Goal: Task Accomplishment & Management: Manage account settings

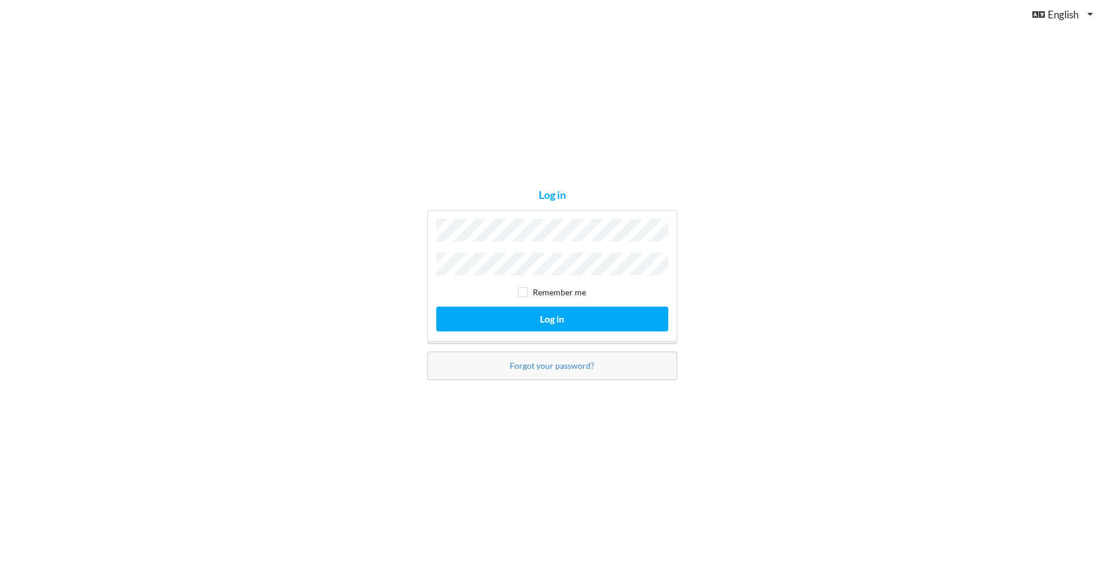
click at [544, 186] on div "Log in Remember me Log in Forgot your password?" at bounding box center [552, 285] width 266 height 207
click at [546, 230] on div "Remember me Log in" at bounding box center [553, 276] width 250 height 133
click at [436, 307] on button "Log in" at bounding box center [552, 319] width 232 height 24
click at [612, 221] on div "Remember me Log in" at bounding box center [553, 276] width 250 height 133
click at [436, 307] on button "Log in" at bounding box center [552, 319] width 232 height 24
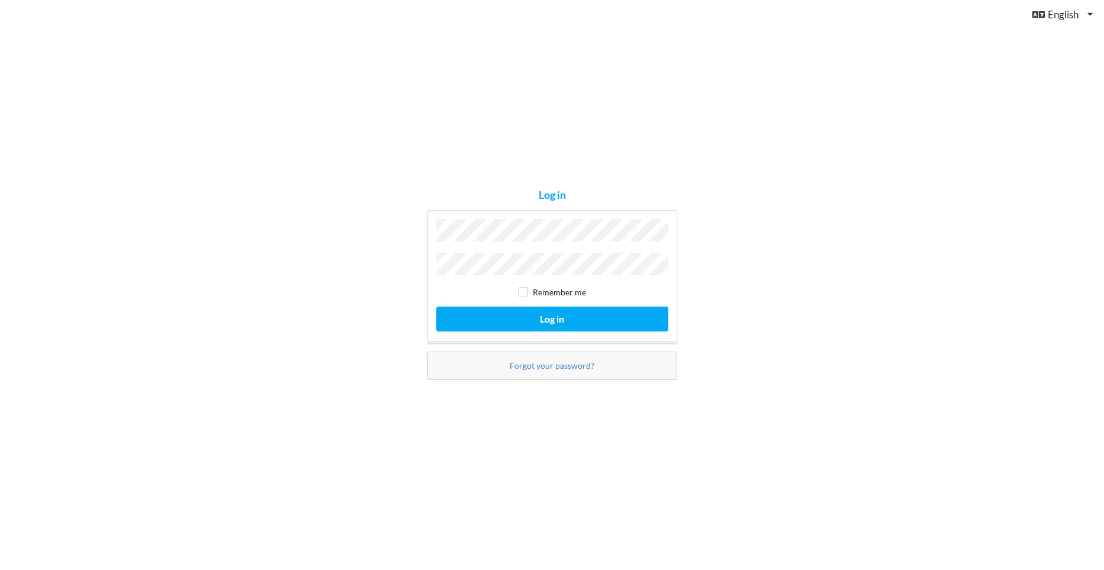
click at [436, 307] on button "Log in" at bounding box center [552, 319] width 232 height 24
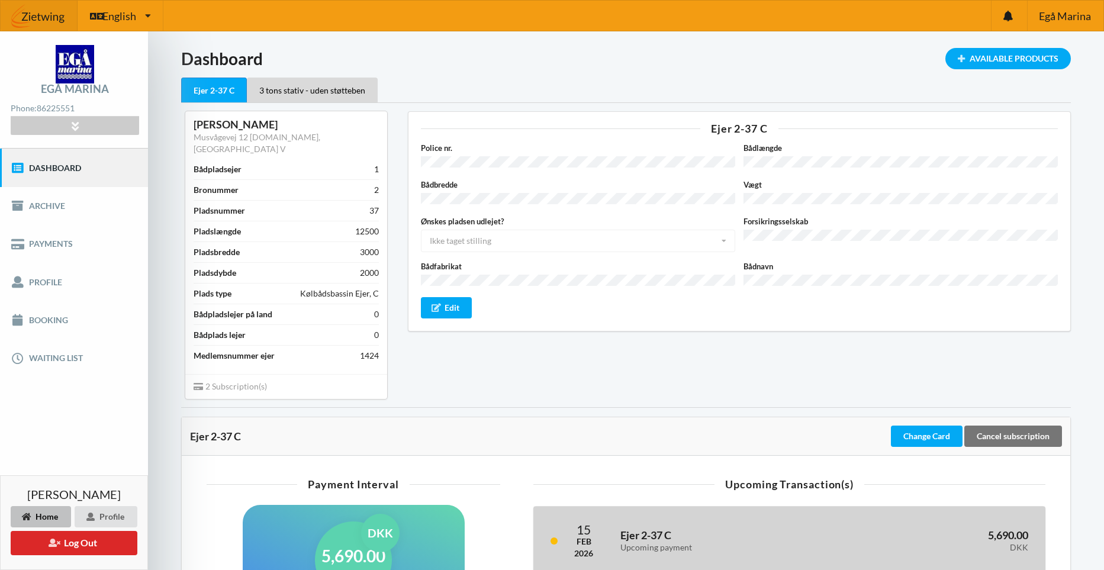
click at [654, 543] on div "Upcoming payment" at bounding box center [726, 548] width 211 height 10
